Goal: Task Accomplishment & Management: Use online tool/utility

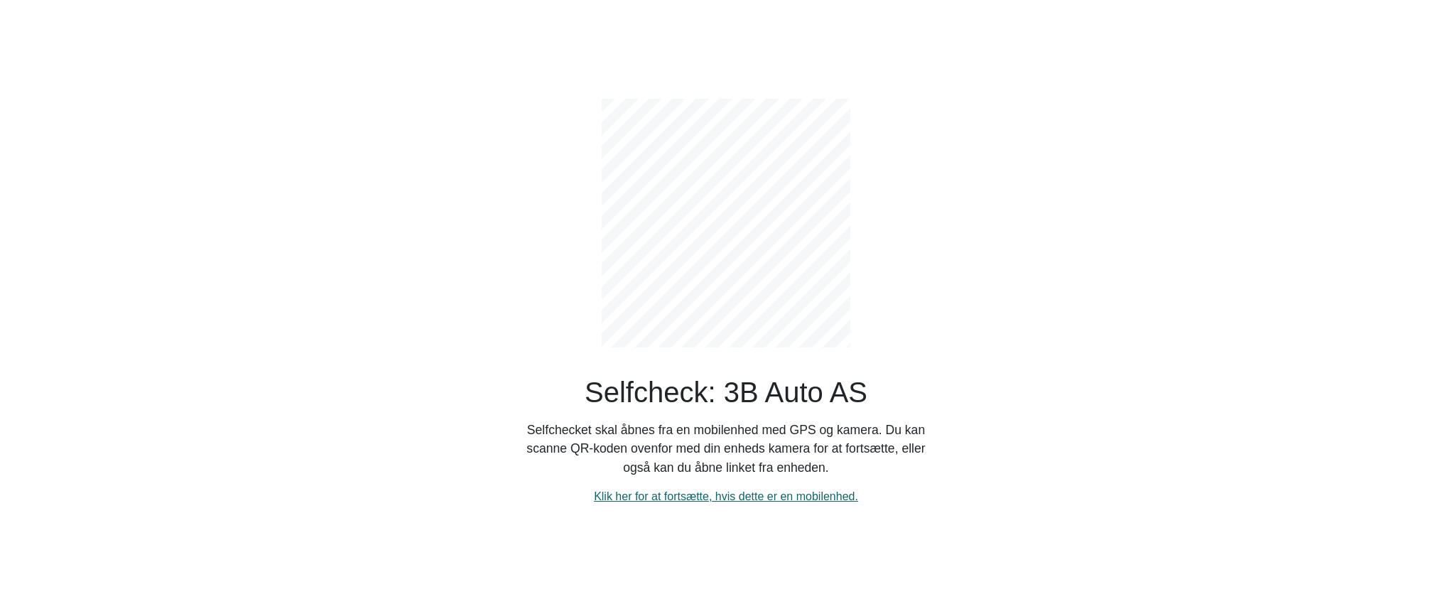
click at [770, 499] on link "Klik her for at fortsætte, hvis dette er en mobilenhed." at bounding box center [726, 496] width 264 height 12
select select "3303"
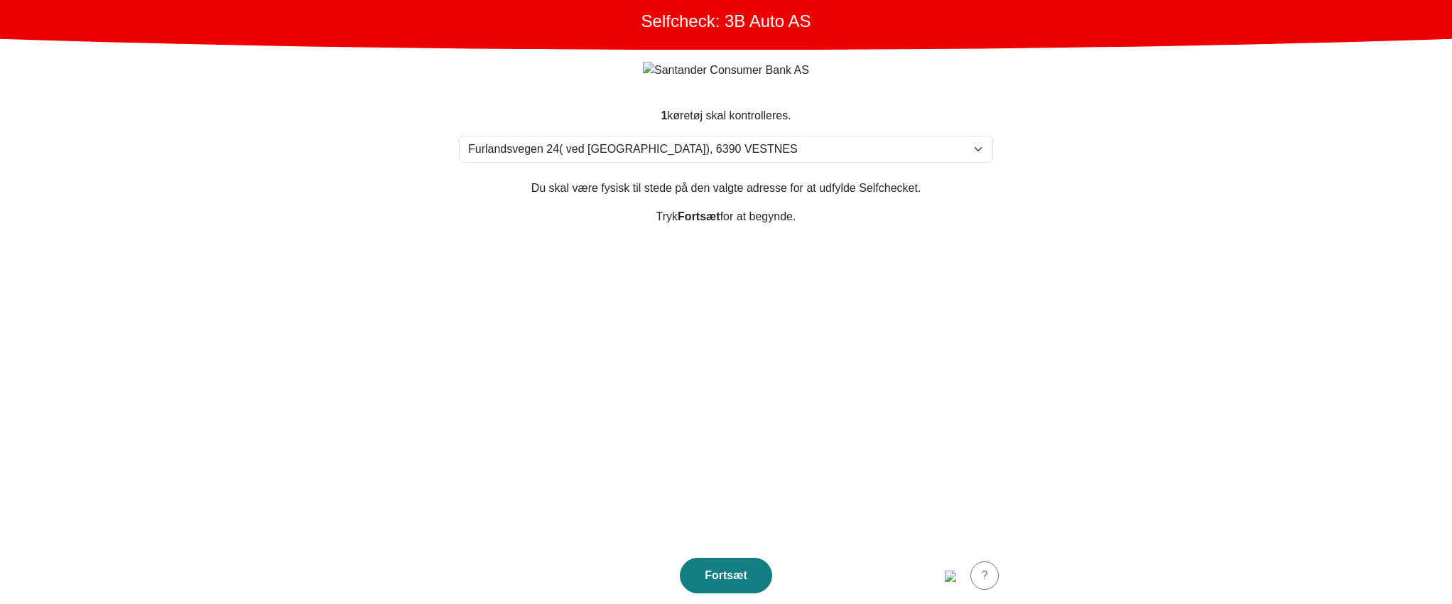
click at [924, 289] on section "1 køretøj skal kontrolleres. Vælg din adresse Furlandsvegen 24( ved Bunkeroil),…" at bounding box center [726, 318] width 568 height 457
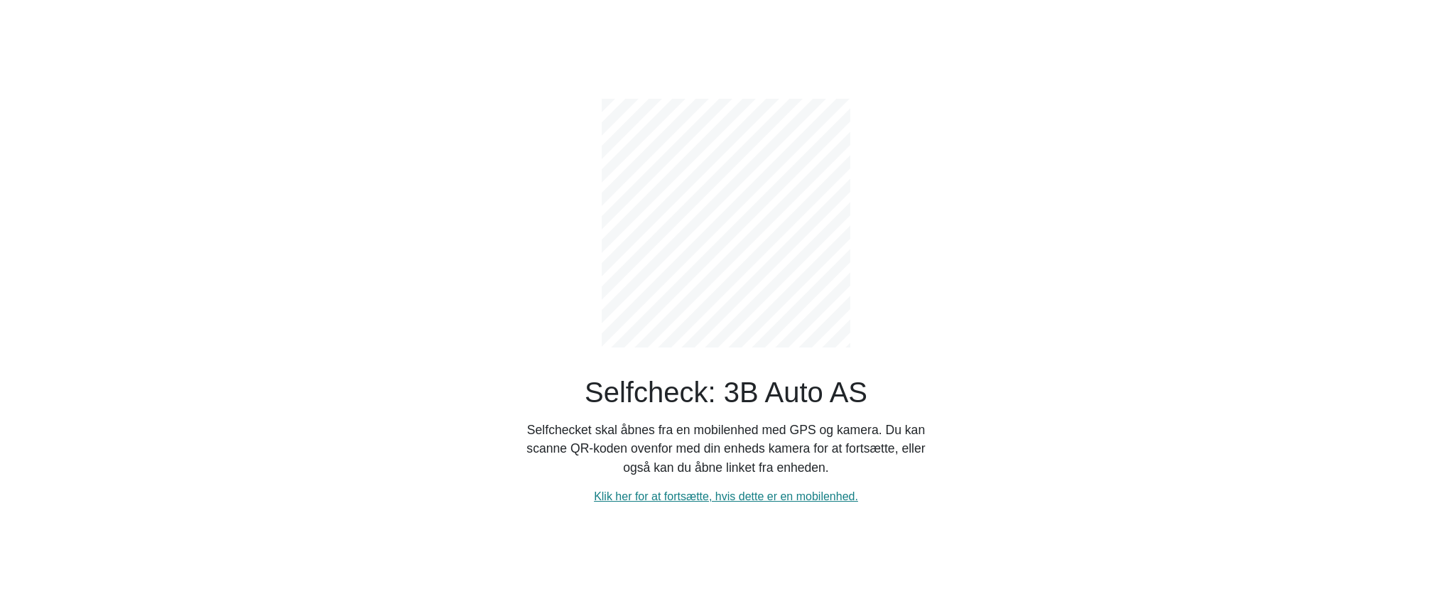
click at [1188, 358] on div "Selfcheck: 3B Auto AS Selfchecket skal åbnes fra en mobilenhed med GPS og kamer…" at bounding box center [726, 302] width 938 height 604
click at [713, 536] on div "Selfcheck: 3B Auto AS Selfchecket skal åbnes fra en mobilenhed med GPS og kamer…" at bounding box center [726, 302] width 938 height 604
click at [787, 500] on link "Klik her for at fortsætte, hvis dette er en mobilenhed." at bounding box center [726, 496] width 264 height 12
select select "3303"
click at [1015, 362] on div "Selfcheck: 3B Auto AS Selfchecket skal åbnes fra en mobilenhed med GPS og kamer…" at bounding box center [726, 302] width 938 height 604
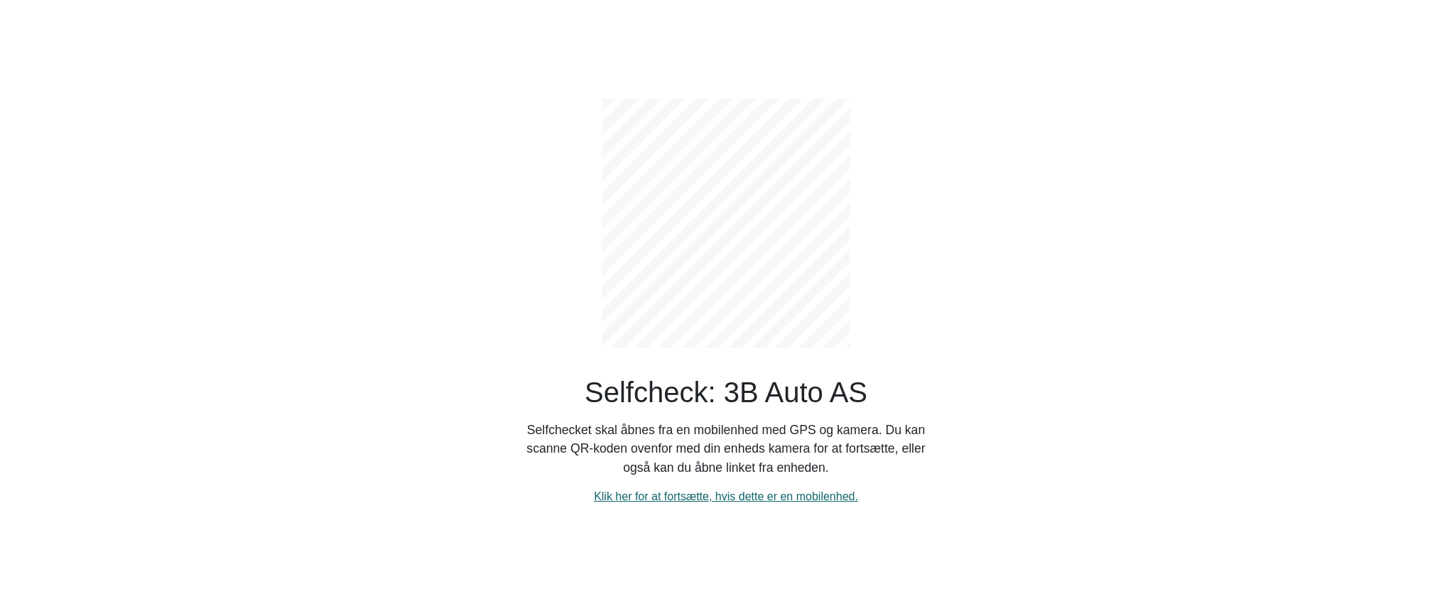
click at [746, 497] on link "Klik her for at fortsætte, hvis dette er en mobilenhed." at bounding box center [726, 496] width 264 height 12
select select "3303"
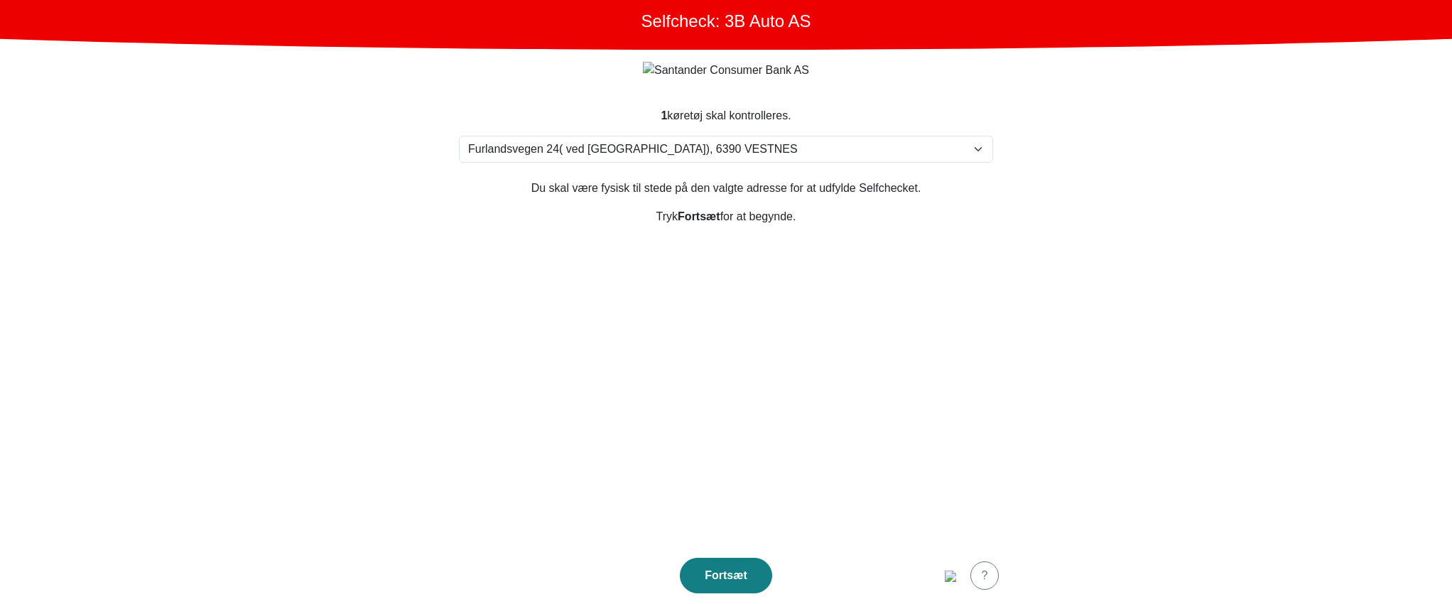
click at [914, 348] on section "1 køretøj skal kontrolleres. Vælg din adresse Furlandsvegen 24( ved Bunkeroil),…" at bounding box center [726, 318] width 568 height 457
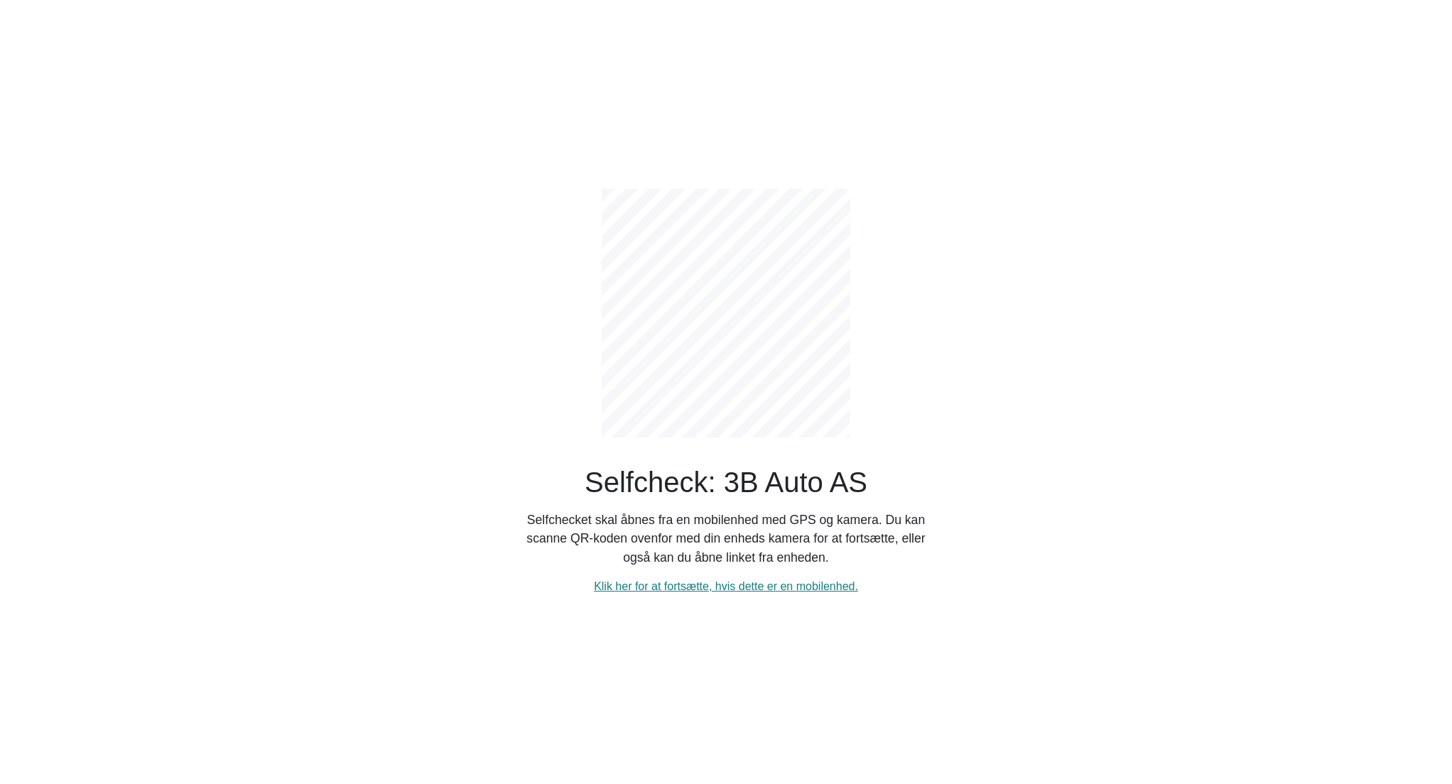
click at [1262, 354] on main "Selfcheck: 3B Auto AS Selfchecket skal åbnes fra en mobilenhed med GPS og kamer…" at bounding box center [726, 392] width 1452 height 784
